Goal: Task Accomplishment & Management: Use online tool/utility

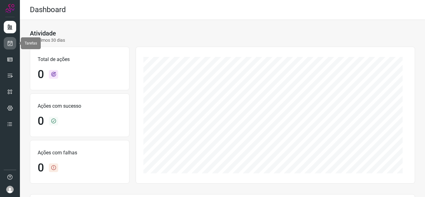
click at [4, 43] on div at bounding box center [10, 98] width 20 height 197
click at [10, 48] on link at bounding box center [10, 43] width 12 height 12
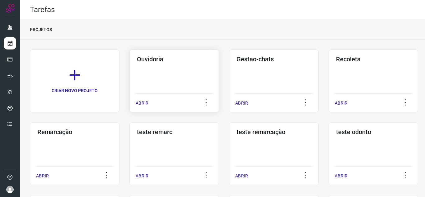
click at [145, 105] on p "ABRIR" at bounding box center [142, 103] width 13 height 7
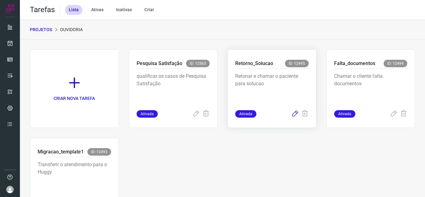
click at [291, 114] on icon at bounding box center [294, 113] width 7 height 7
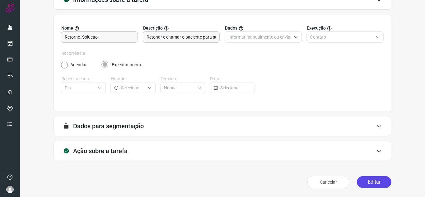
scroll to position [46, 0]
click at [365, 187] on button "Editar" at bounding box center [374, 182] width 35 height 12
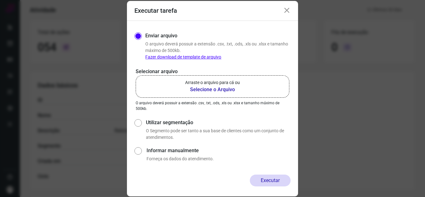
click at [251, 88] on label "Arraste o arquivo para cá ou Selecione o Arquivo" at bounding box center [213, 86] width 154 height 22
click at [0, 0] on input "Arraste o arquivo para cá ou Selecione o Arquivo" at bounding box center [0, 0] width 0 height 0
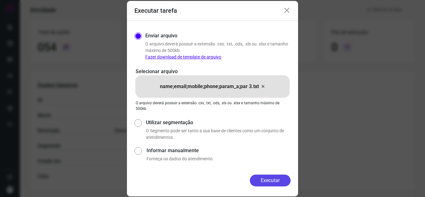
click at [265, 180] on button "Executar" at bounding box center [270, 180] width 41 height 12
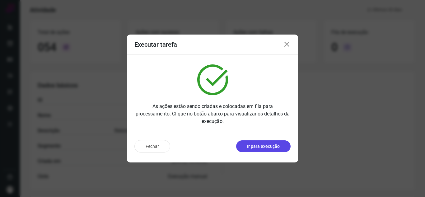
click at [282, 147] on button "Ir para execução" at bounding box center [263, 146] width 54 height 12
